Goal: Task Accomplishment & Management: Manage account settings

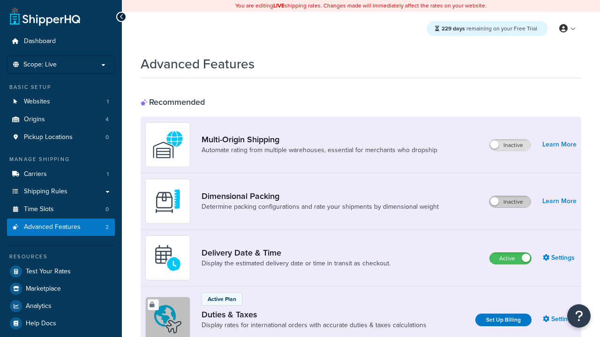
click at [510, 202] on label "Inactive" at bounding box center [509, 201] width 41 height 11
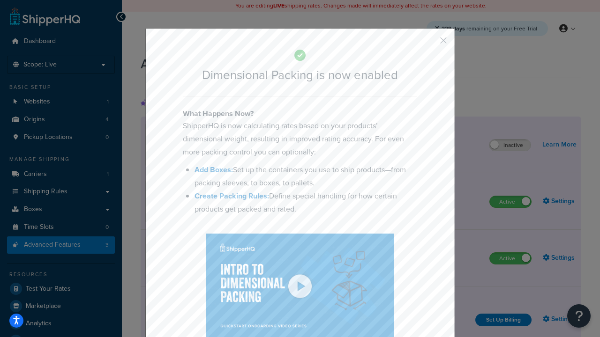
click at [429, 43] on button "button" at bounding box center [429, 44] width 2 height 2
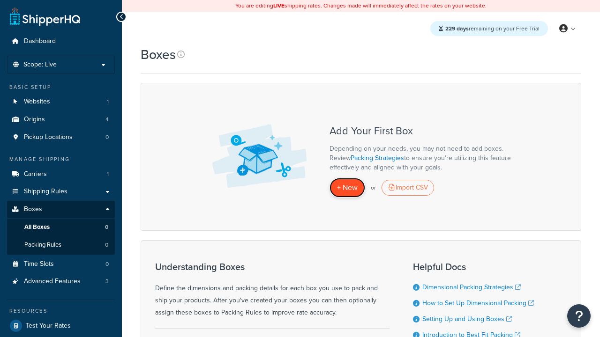
click at [347, 188] on span "+ New" at bounding box center [347, 187] width 21 height 11
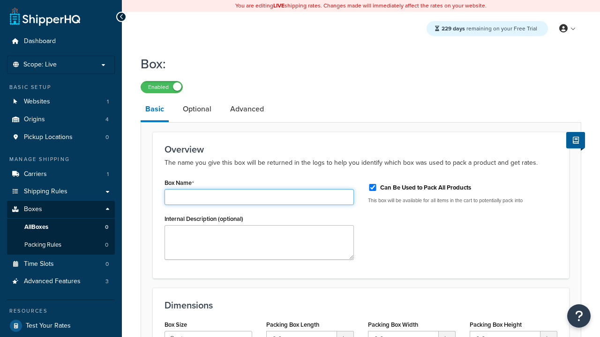
type input "Box1"
select select "usps_small"
type input "8.5"
type input "5"
type input "1.5"
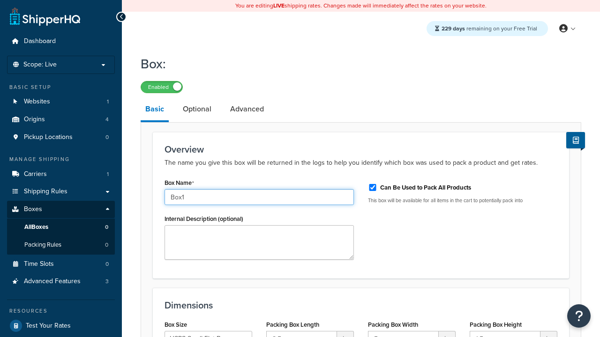
type input "Box1"
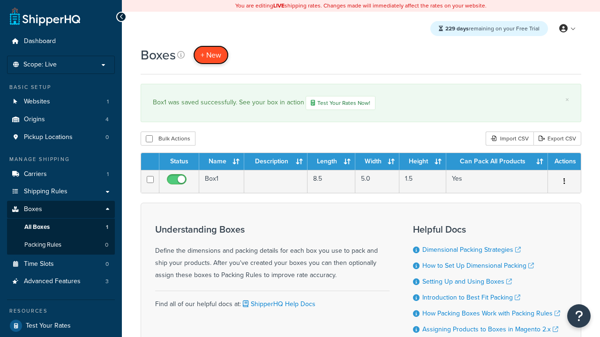
click at [211, 55] on span "+ New" at bounding box center [211, 55] width 21 height 11
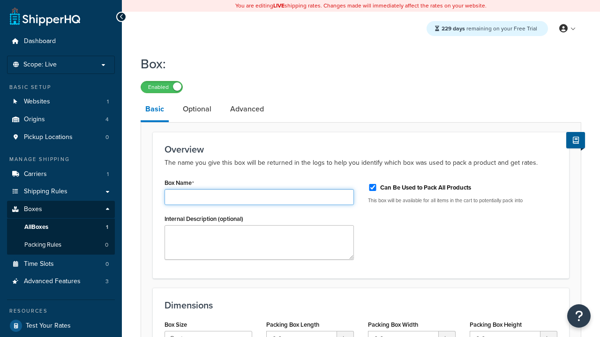
type input "Box2"
select select "usps_small"
type input "8.5"
type input "5"
type input "1.5"
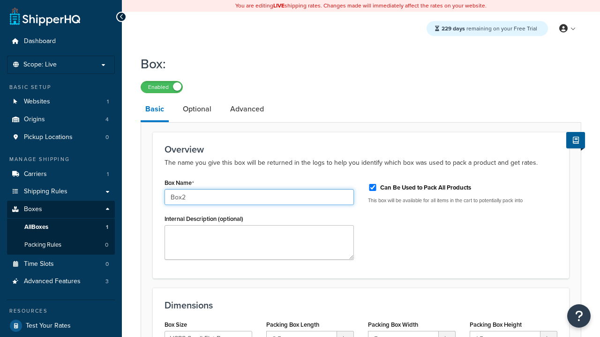
type input "Box2"
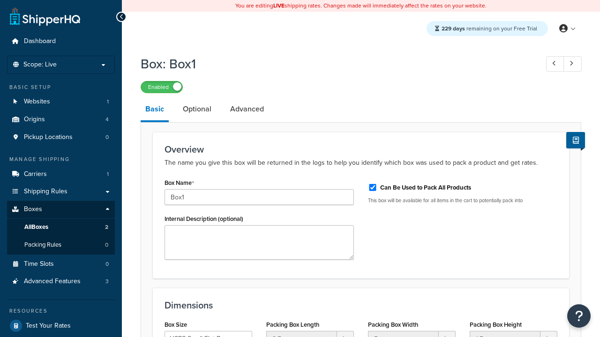
select select "usps_small"
type input "NewBox1"
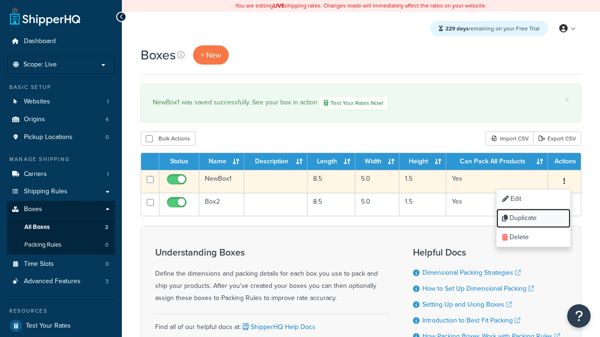
click at [533, 219] on link "Duplicate" at bounding box center [533, 218] width 74 height 19
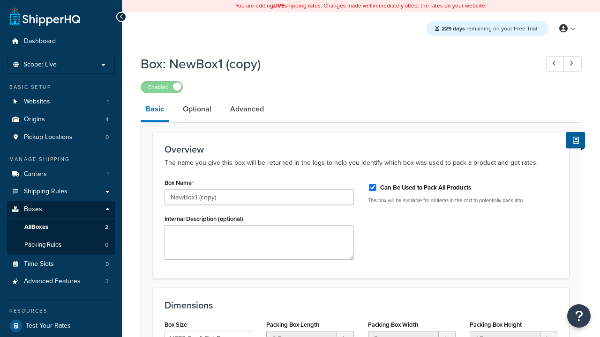
select select "usps_small"
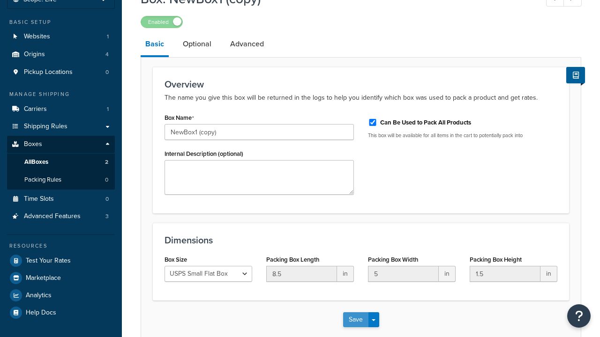
click at [355, 313] on button "Save" at bounding box center [355, 320] width 25 height 15
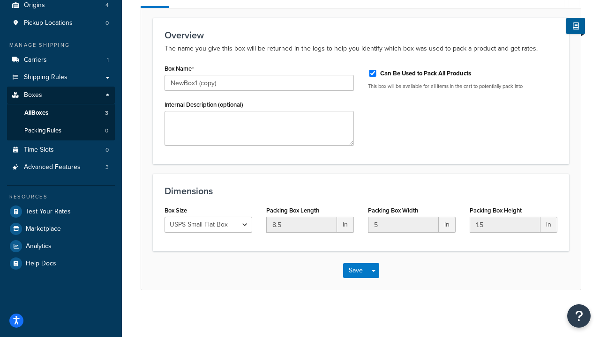
scroll to position [0, 0]
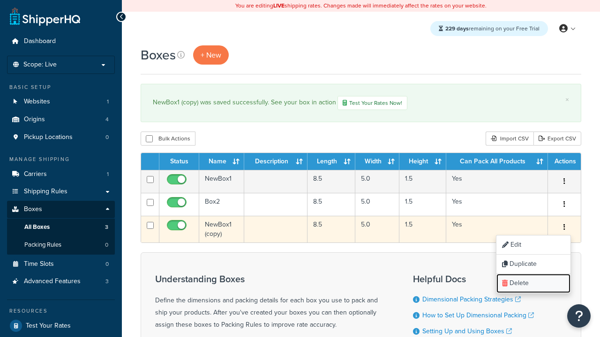
click at [533, 285] on link "Delete" at bounding box center [533, 283] width 74 height 19
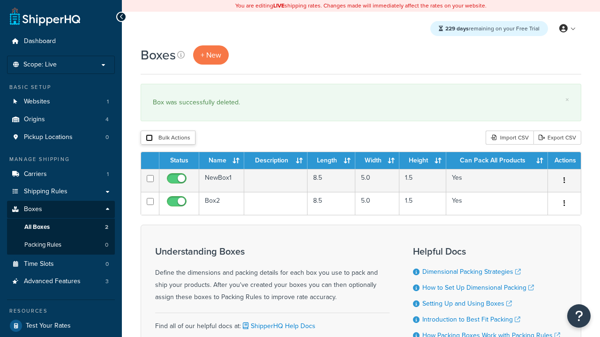
click at [149, 138] on input "checkbox" at bounding box center [149, 138] width 7 height 7
checkbox input "true"
click at [0, 0] on button "Delete" at bounding box center [0, 0] width 0 height 0
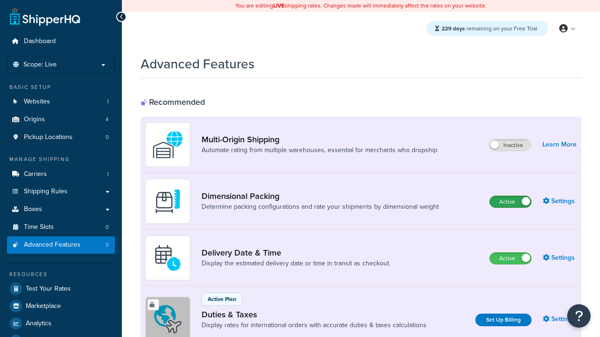
click at [510, 202] on label "Active" at bounding box center [510, 201] width 41 height 11
